Goal: Communication & Community: Ask a question

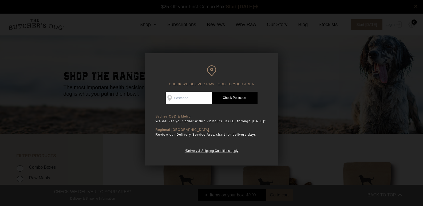
click at [303, 98] on div at bounding box center [211, 103] width 423 height 206
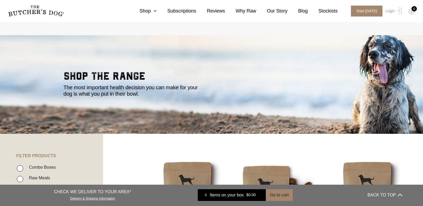
scroll to position [984, 0]
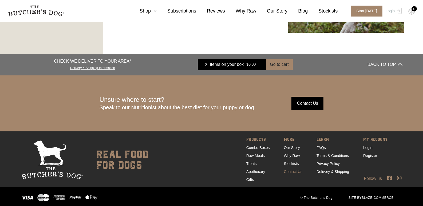
click at [291, 172] on link "Contact Us" at bounding box center [293, 172] width 18 height 4
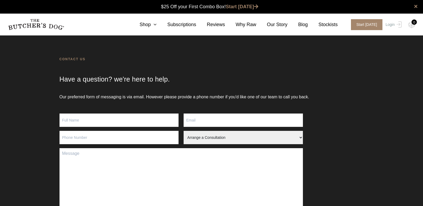
type input "Peter Howard"
type input "09208683657"
drag, startPoint x: 196, startPoint y: 120, endPoint x: 189, endPoint y: 124, distance: 8.2
click at [196, 120] on input "Contact form" at bounding box center [243, 120] width 119 height 13
paste input "eric54@rivalinfotech.com"
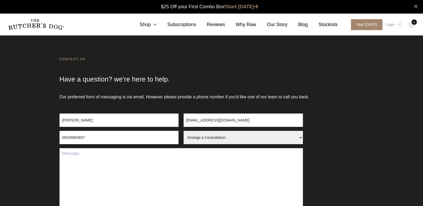
type input "eric54@rivalinfotech.com"
click at [204, 140] on select "Arrange a Consultation Become a Stockist Order Query Stock Enquiry" at bounding box center [243, 137] width 119 height 13
select select "Stock Enquiry"
click at [184, 131] on select "Arrange a Consultation Become a Stockist Order Query Stock Enquiry" at bounding box center [243, 137] width 119 height 13
click at [141, 166] on textarea "Contact form" at bounding box center [181, 182] width 243 height 68
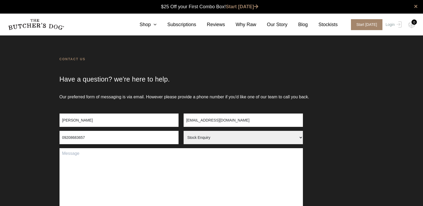
paste textarea "Hello, would you like to grow your Shopify Store traffic, sales & conversions? …"
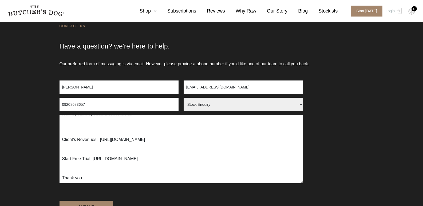
scroll to position [64, 0]
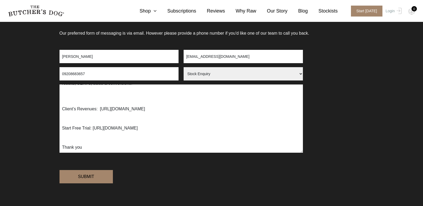
type textarea "Hello, would you like to grow your Shopify Store traffic, sales & conversions? …"
click at [90, 184] on input "Submit" at bounding box center [86, 176] width 53 height 13
